Goal: Answer question/provide support: Answer question/provide support

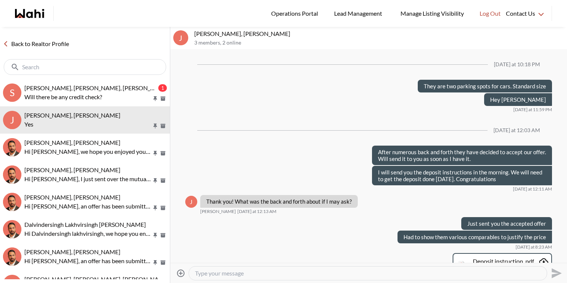
scroll to position [617, 0]
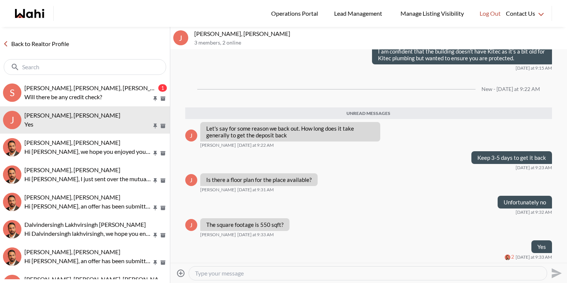
click at [105, 82] on button "S [PERSON_NAME], [PERSON_NAME], [PERSON_NAME] 1 Will there be any credit check?" at bounding box center [85, 92] width 170 height 27
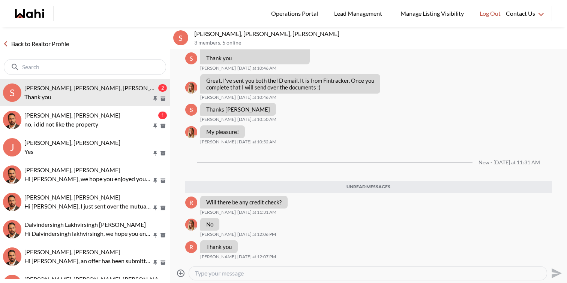
scroll to position [1805, 0]
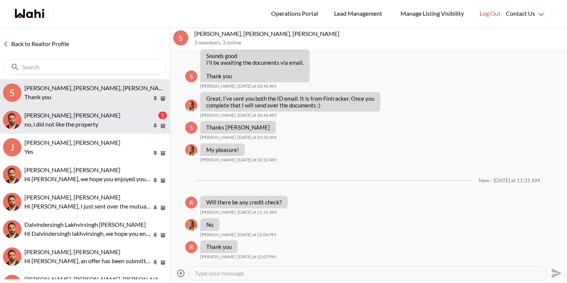
click at [99, 121] on p "no, i did not like the property" at bounding box center [87, 124] width 127 height 9
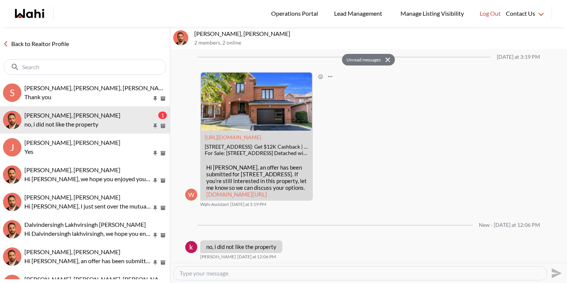
scroll to position [1534, 0]
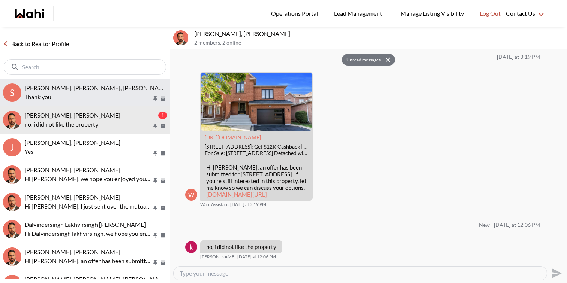
click at [122, 89] on span "[PERSON_NAME], [PERSON_NAME], [PERSON_NAME]" at bounding box center [96, 87] width 145 height 7
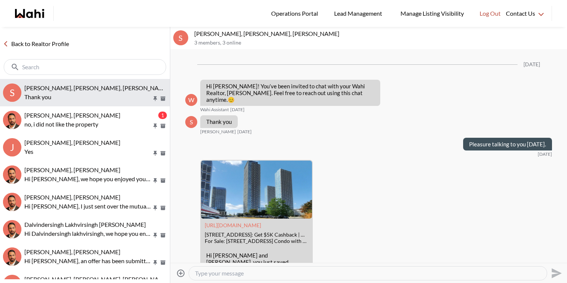
scroll to position [1775, 0]
